Goal: Transaction & Acquisition: Purchase product/service

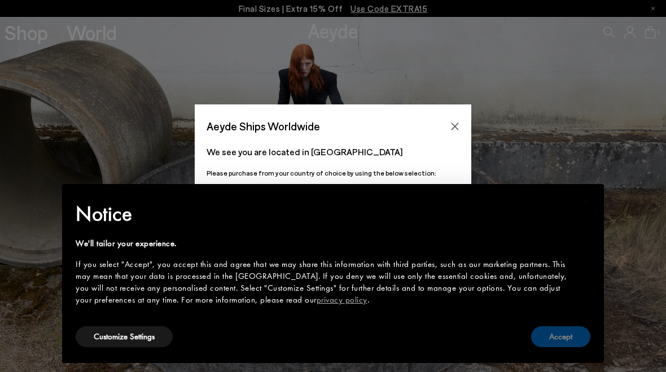
click at [568, 342] on button "Accept" at bounding box center [560, 336] width 59 height 21
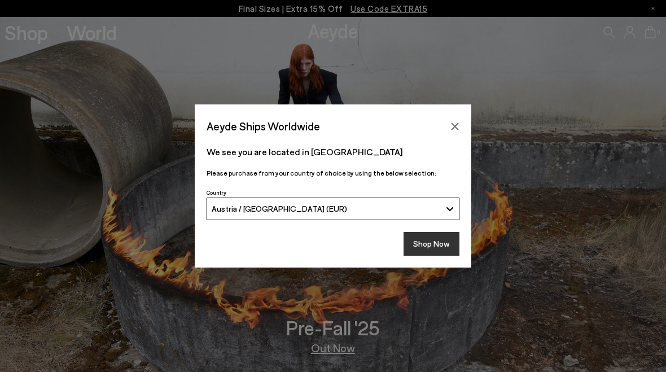
click at [434, 238] on button "Shop Now" at bounding box center [432, 244] width 56 height 24
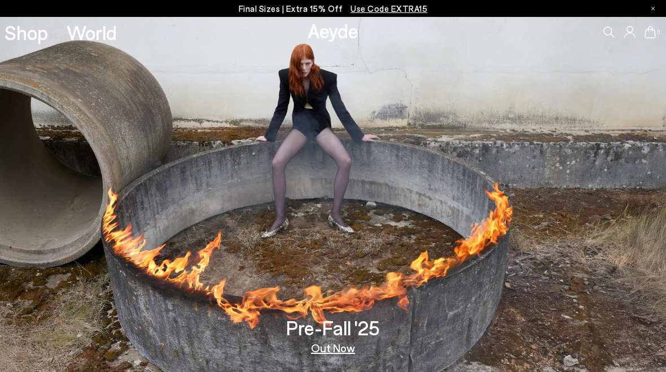
click at [19, 37] on link "Shop" at bounding box center [26, 33] width 43 height 20
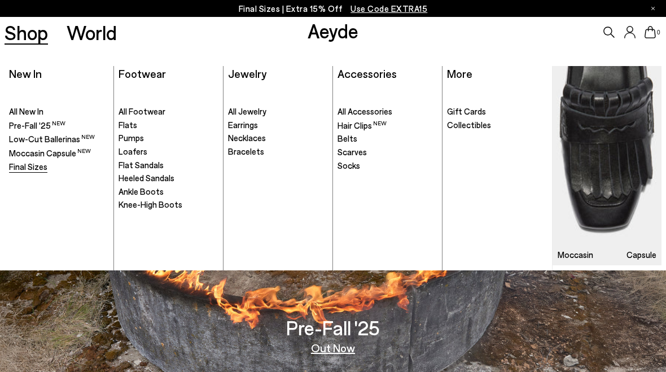
click at [44, 166] on span "Final Sizes" at bounding box center [28, 166] width 38 height 10
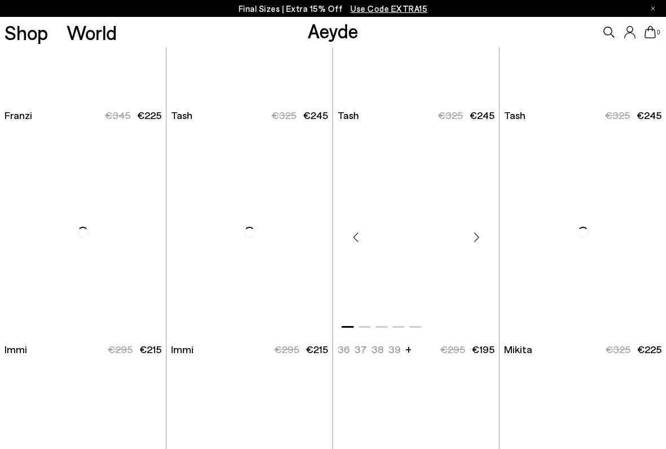
scroll to position [2924, 0]
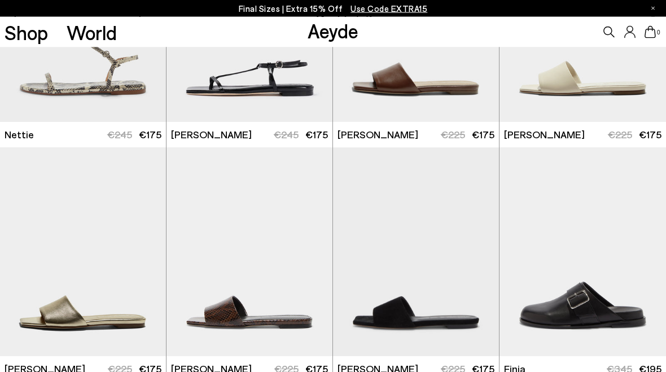
scroll to position [4319, 0]
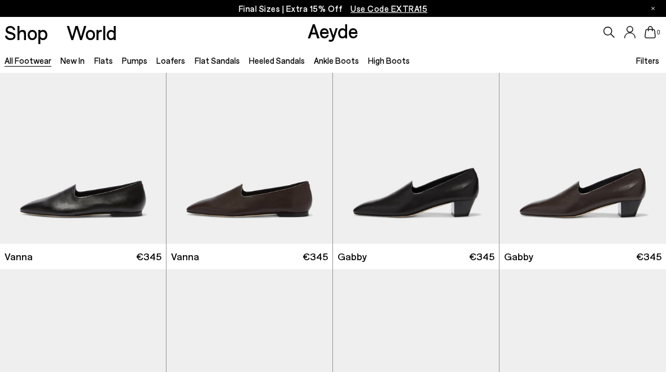
scroll to position [1907, 0]
